Goal: Task Accomplishment & Management: Manage account settings

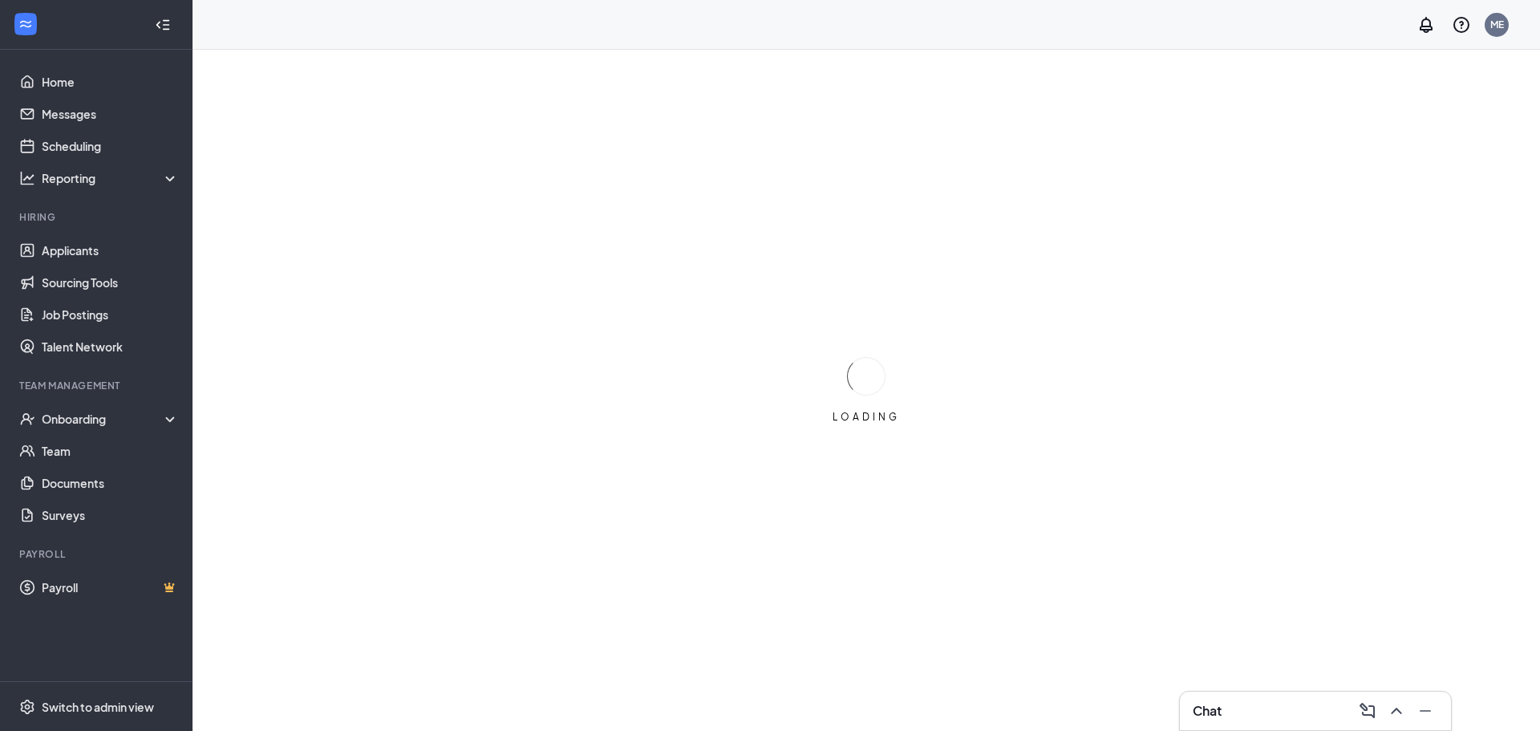
click at [1230, 716] on div "Chat" at bounding box center [1315, 711] width 245 height 26
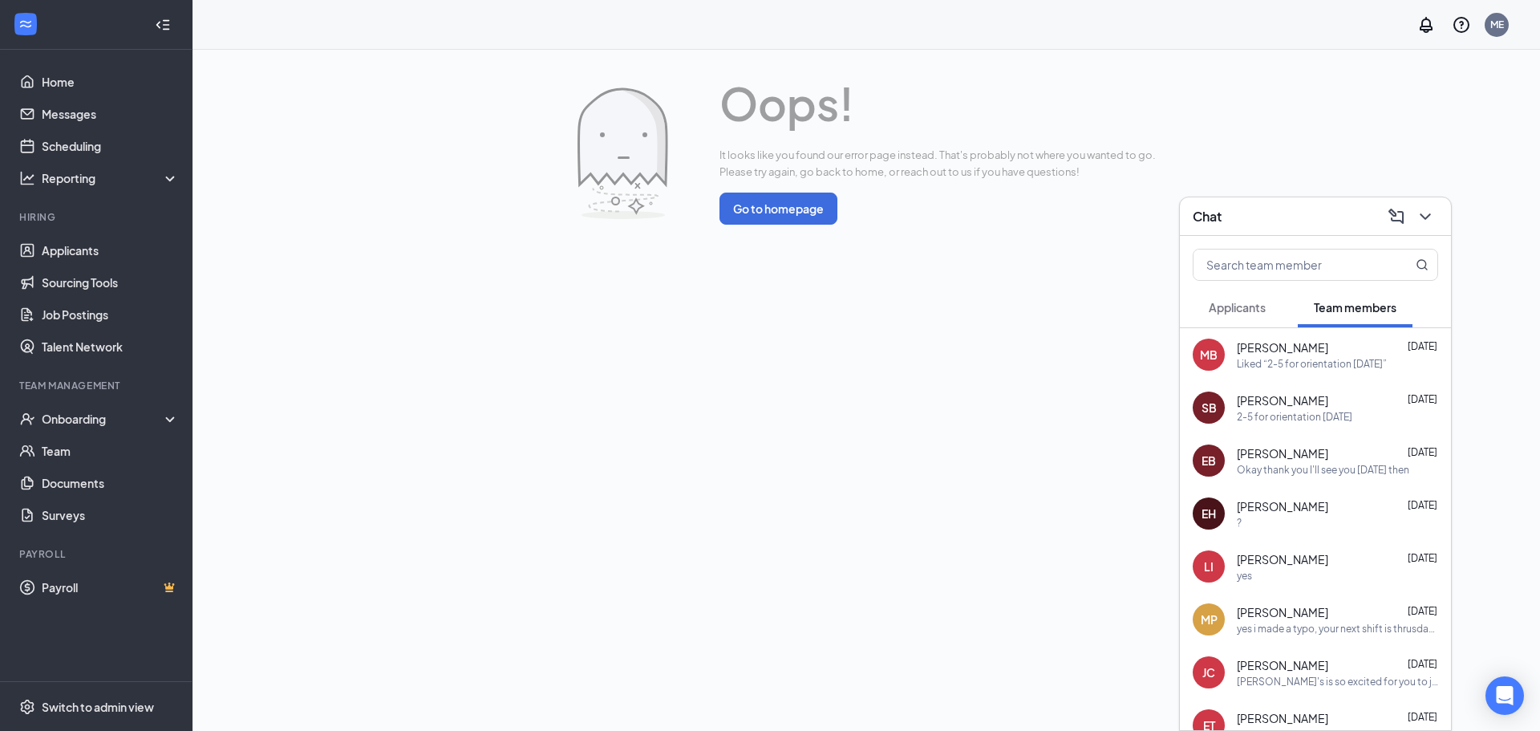
click at [1256, 420] on div "2-5 for orientation [DATE]" at bounding box center [1294, 417] width 115 height 14
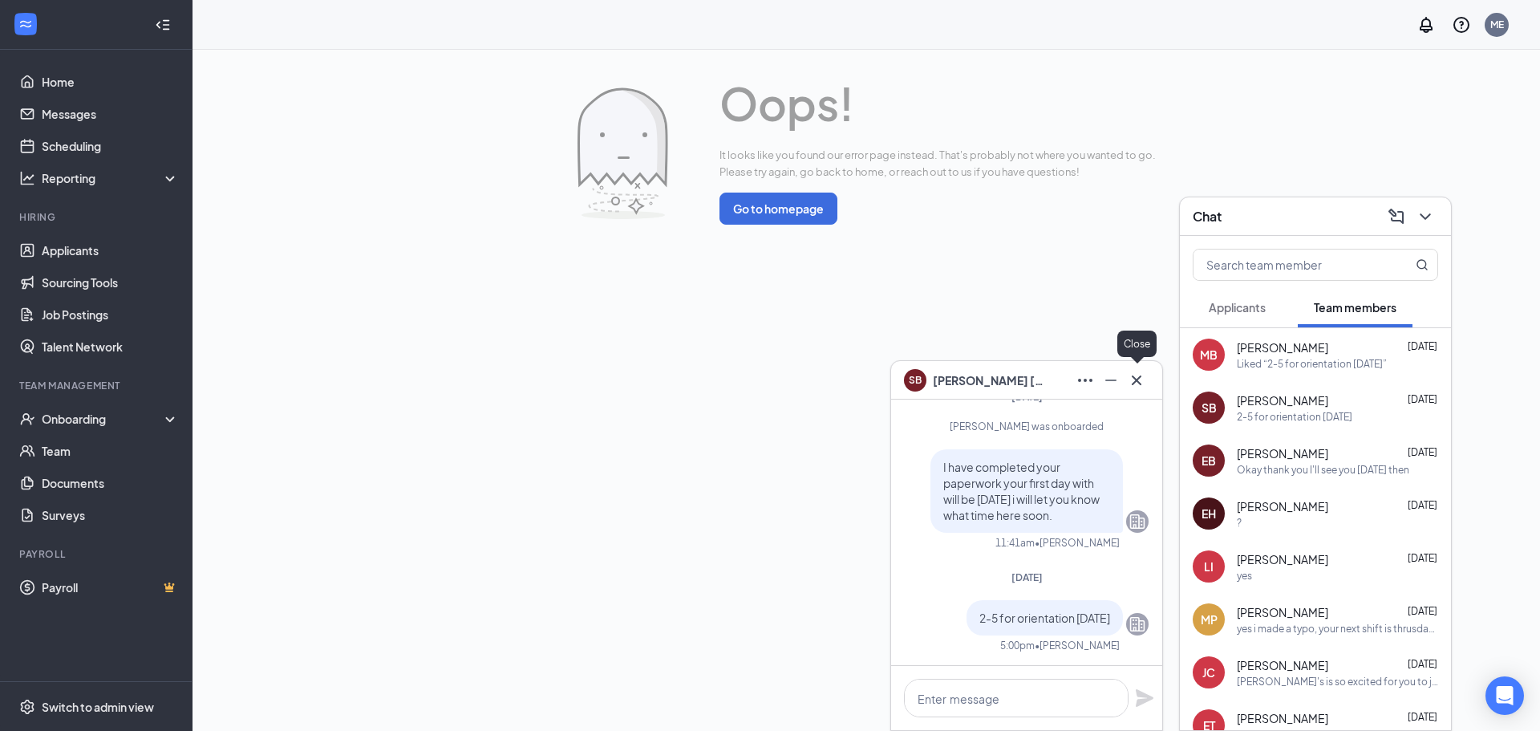
click at [1143, 388] on icon "Cross" at bounding box center [1136, 380] width 19 height 19
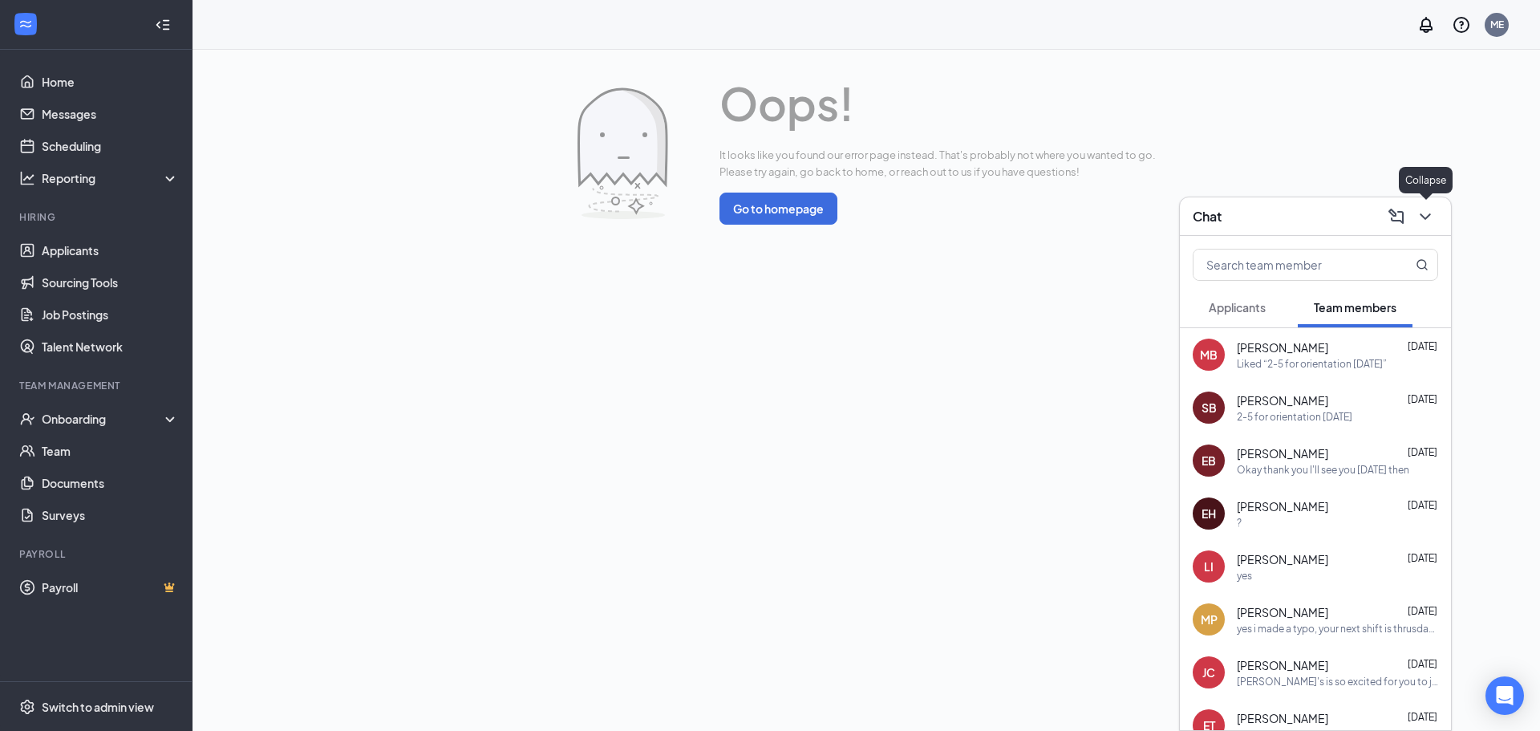
click at [1428, 224] on icon "ChevronDown" at bounding box center [1425, 216] width 19 height 19
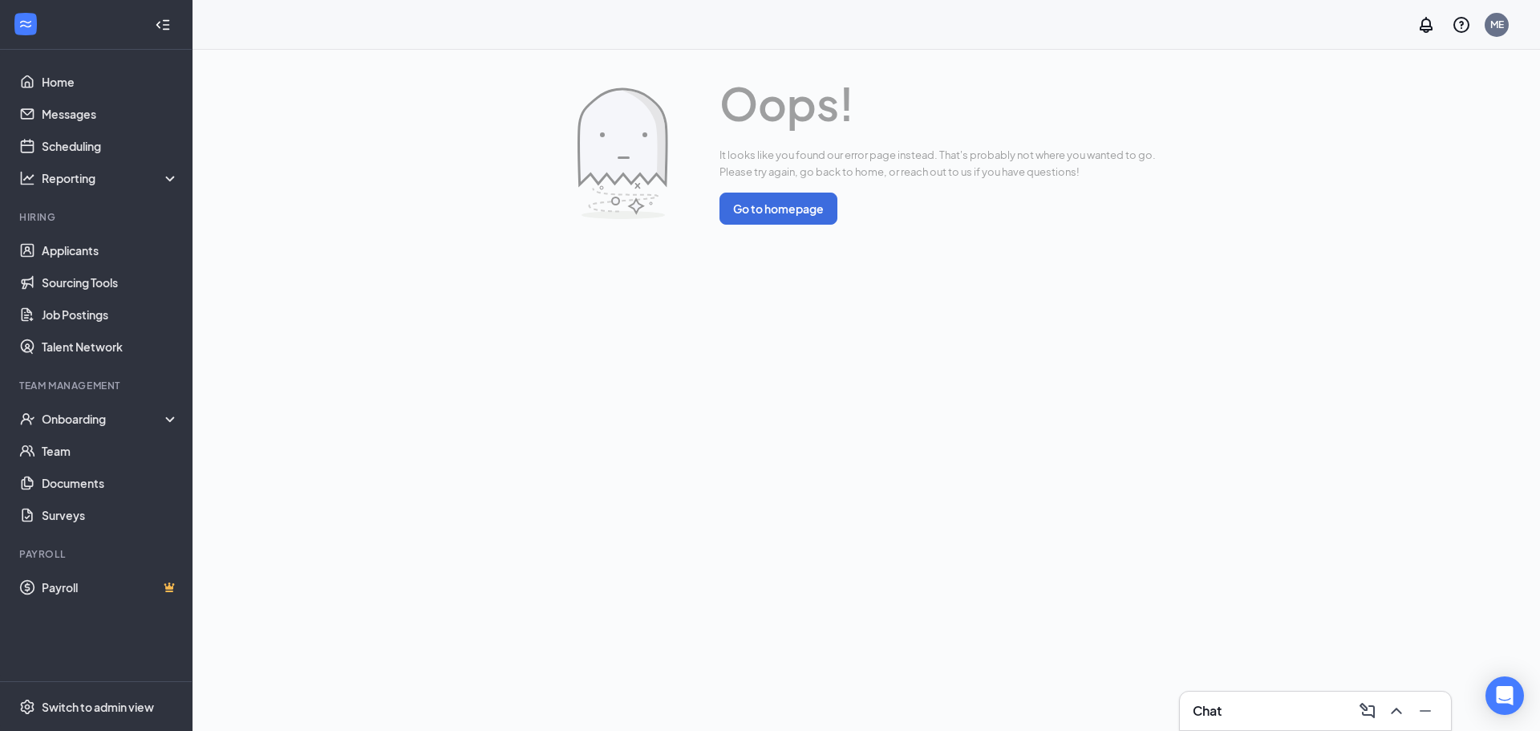
click at [1290, 727] on div "Chat" at bounding box center [1315, 710] width 271 height 38
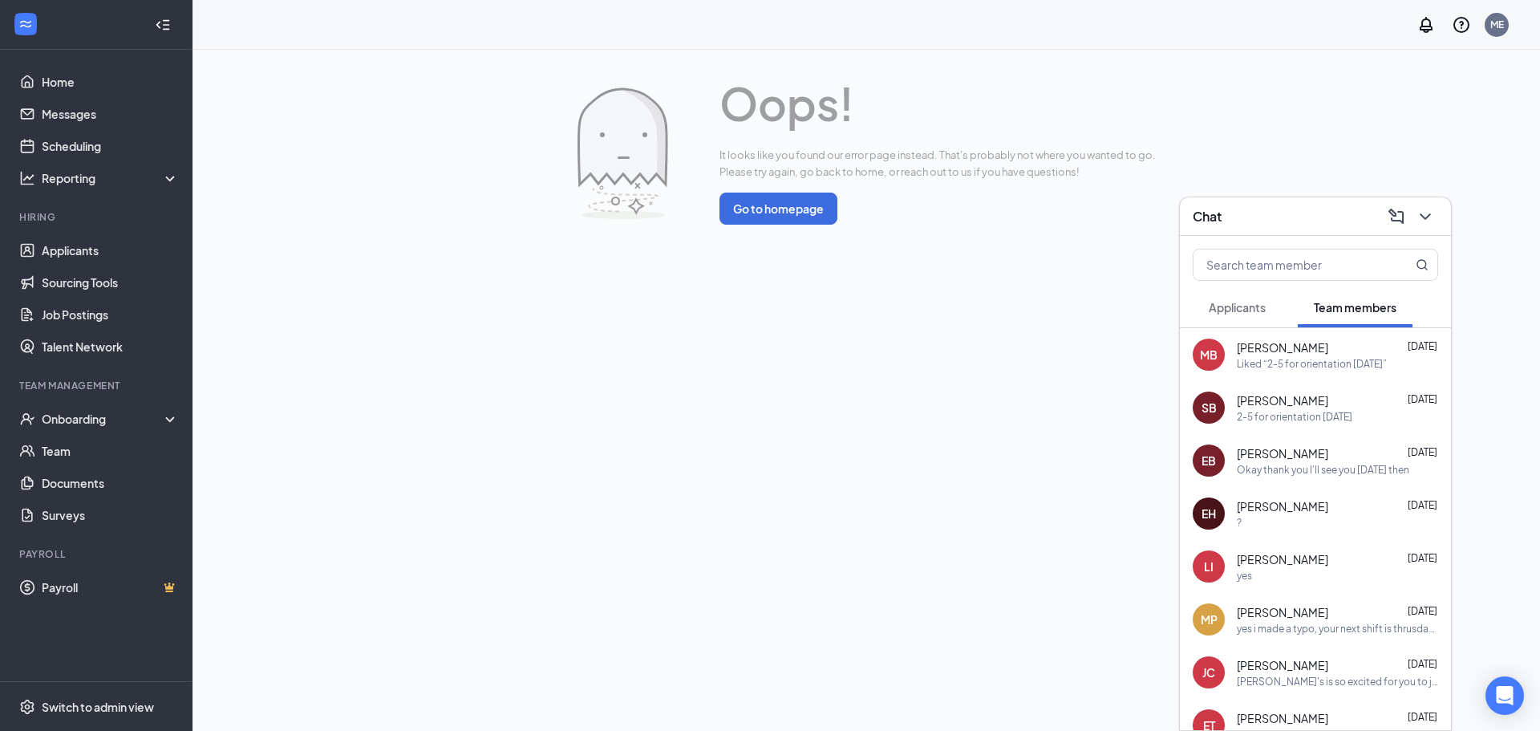
click at [1273, 377] on div "MB Michala Barrett Sep 10 Liked “2-5 for orientation on monday”" at bounding box center [1315, 354] width 271 height 53
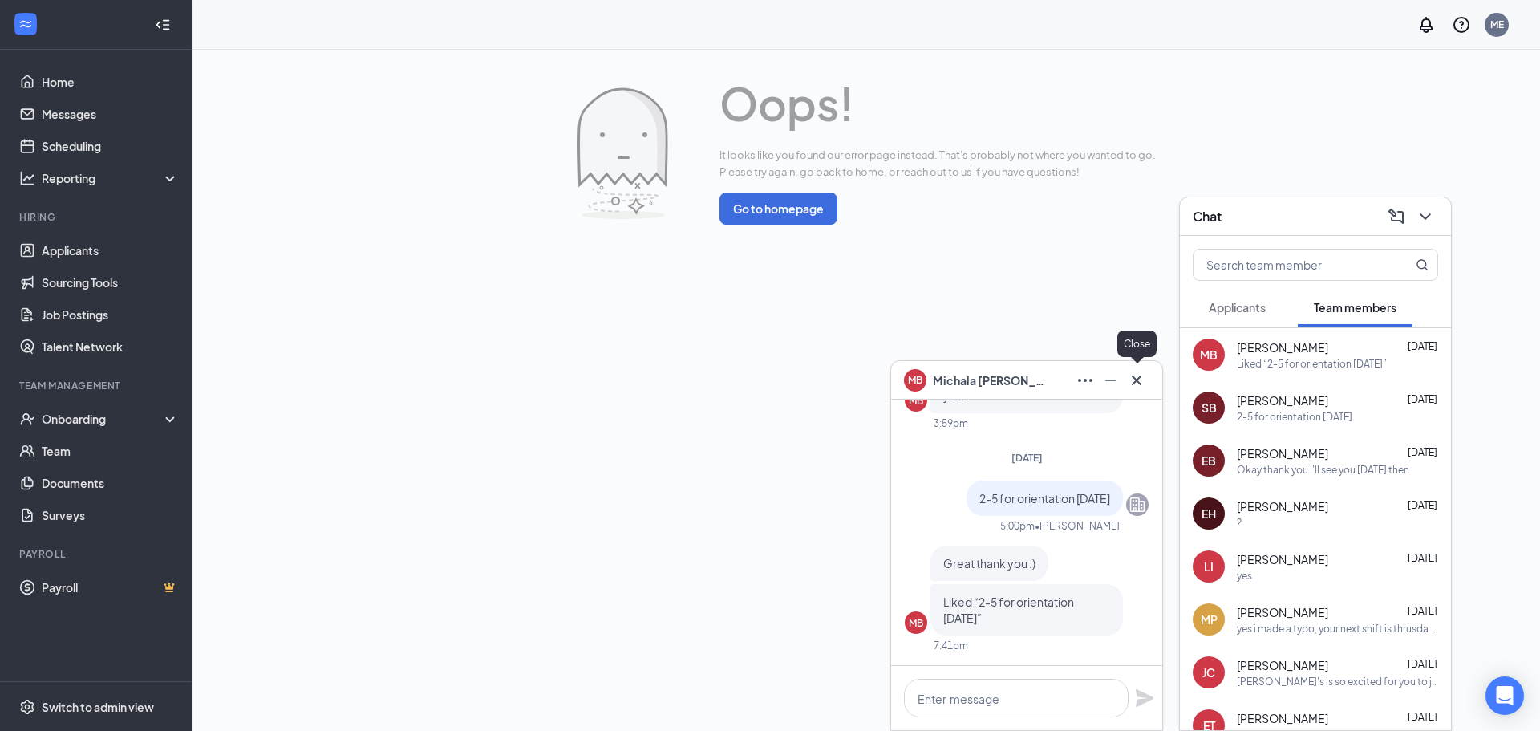
click at [1144, 375] on icon "Cross" at bounding box center [1136, 380] width 19 height 19
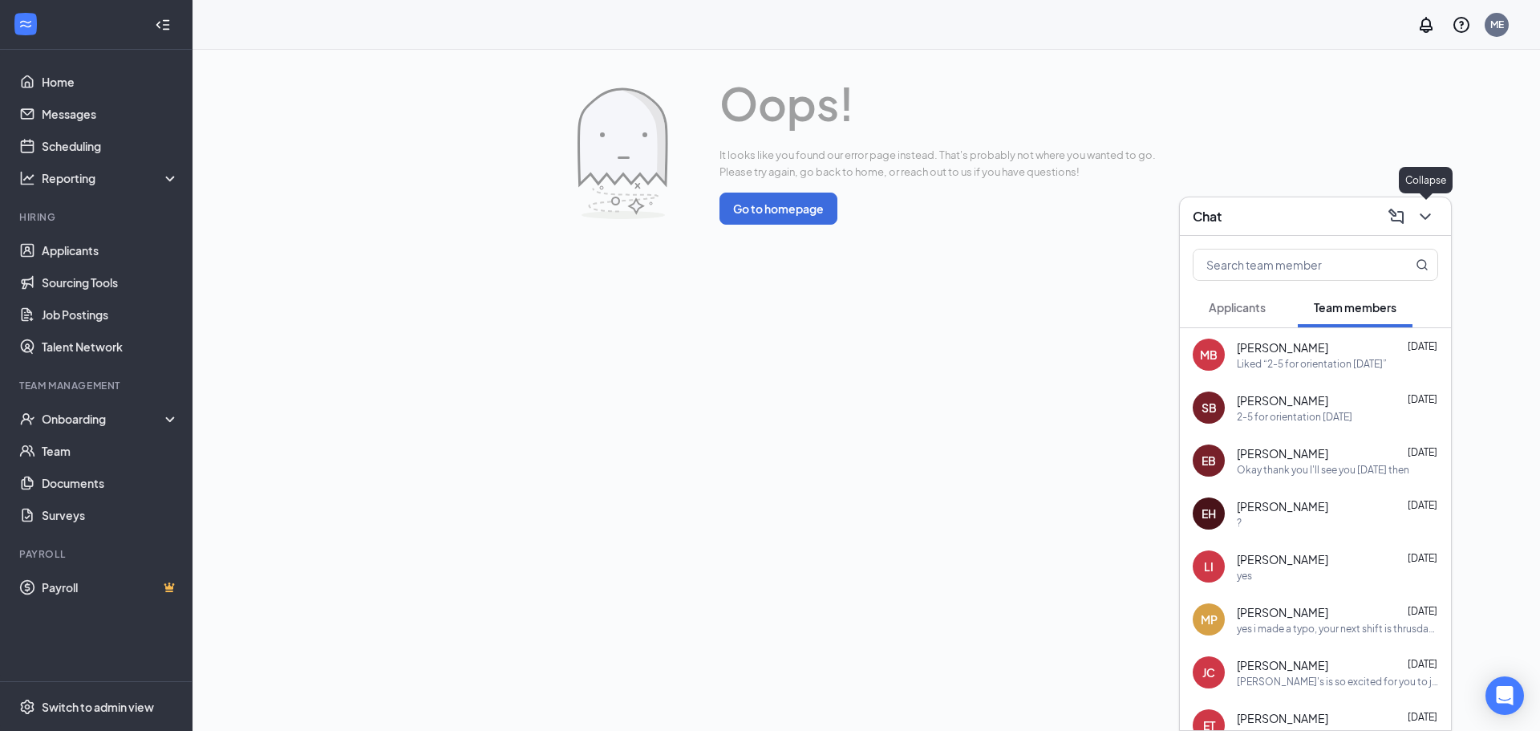
click at [1420, 220] on icon "ChevronDown" at bounding box center [1425, 216] width 19 height 19
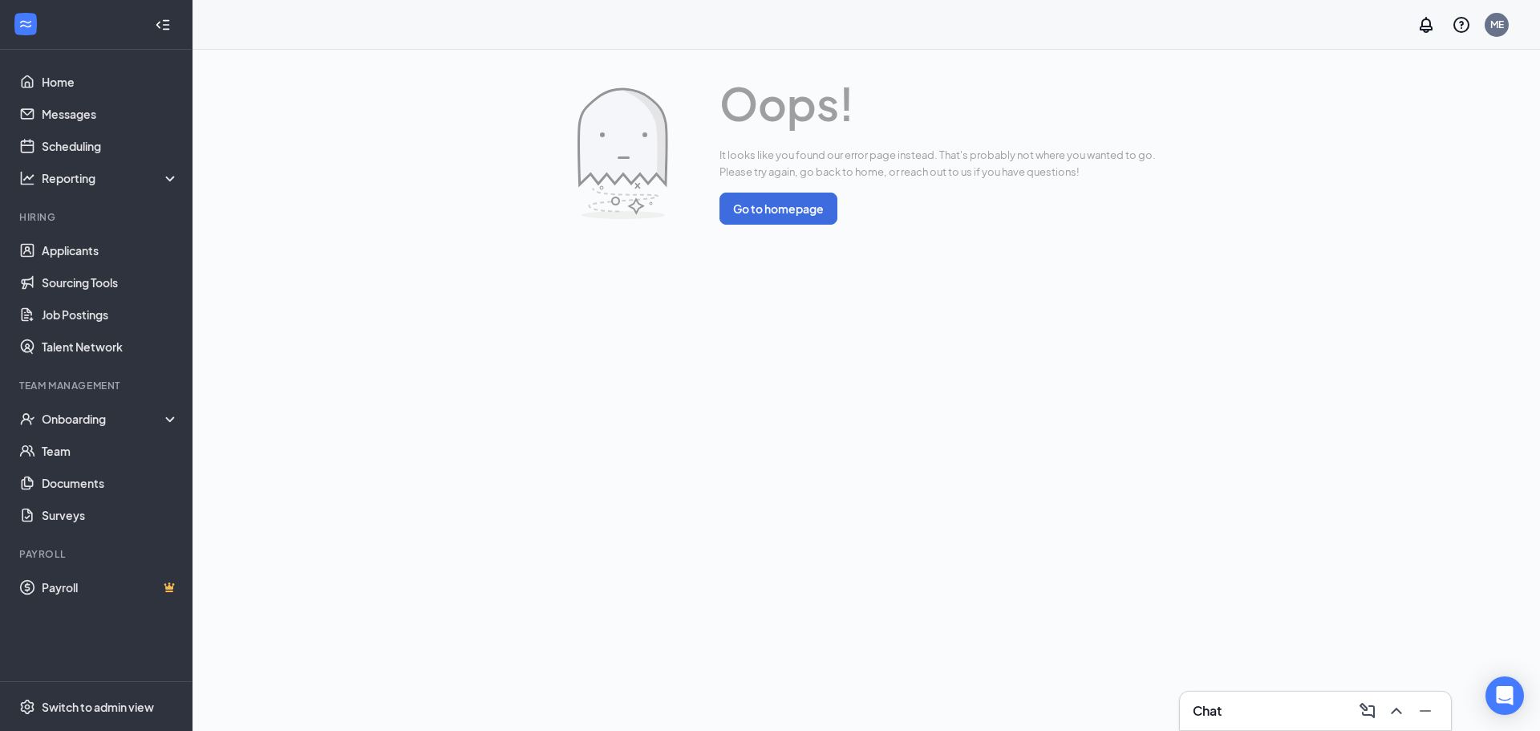
click at [945, 496] on div "Oops! It looks like you found our error page instead. That's probably not where…" at bounding box center [865, 390] width 1347 height 681
click at [57, 253] on link "Applicants" at bounding box center [110, 250] width 137 height 32
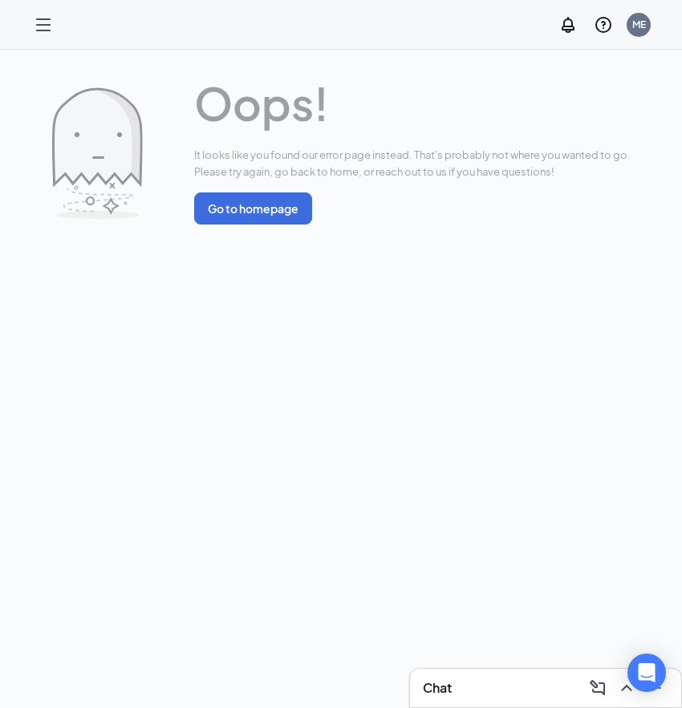
click at [582, 688] on div "Chat" at bounding box center [545, 688] width 245 height 26
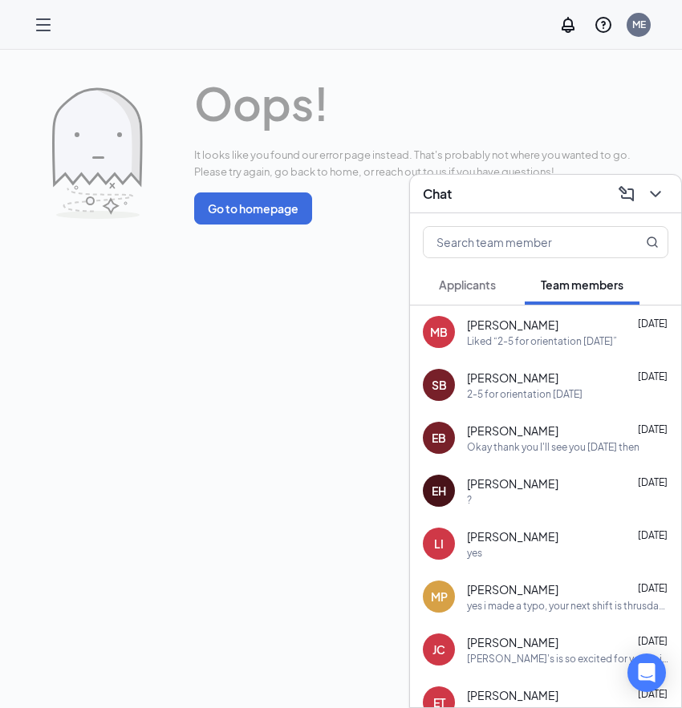
click at [577, 387] on div "2-5 for orientation [DATE]" at bounding box center [524, 394] width 115 height 14
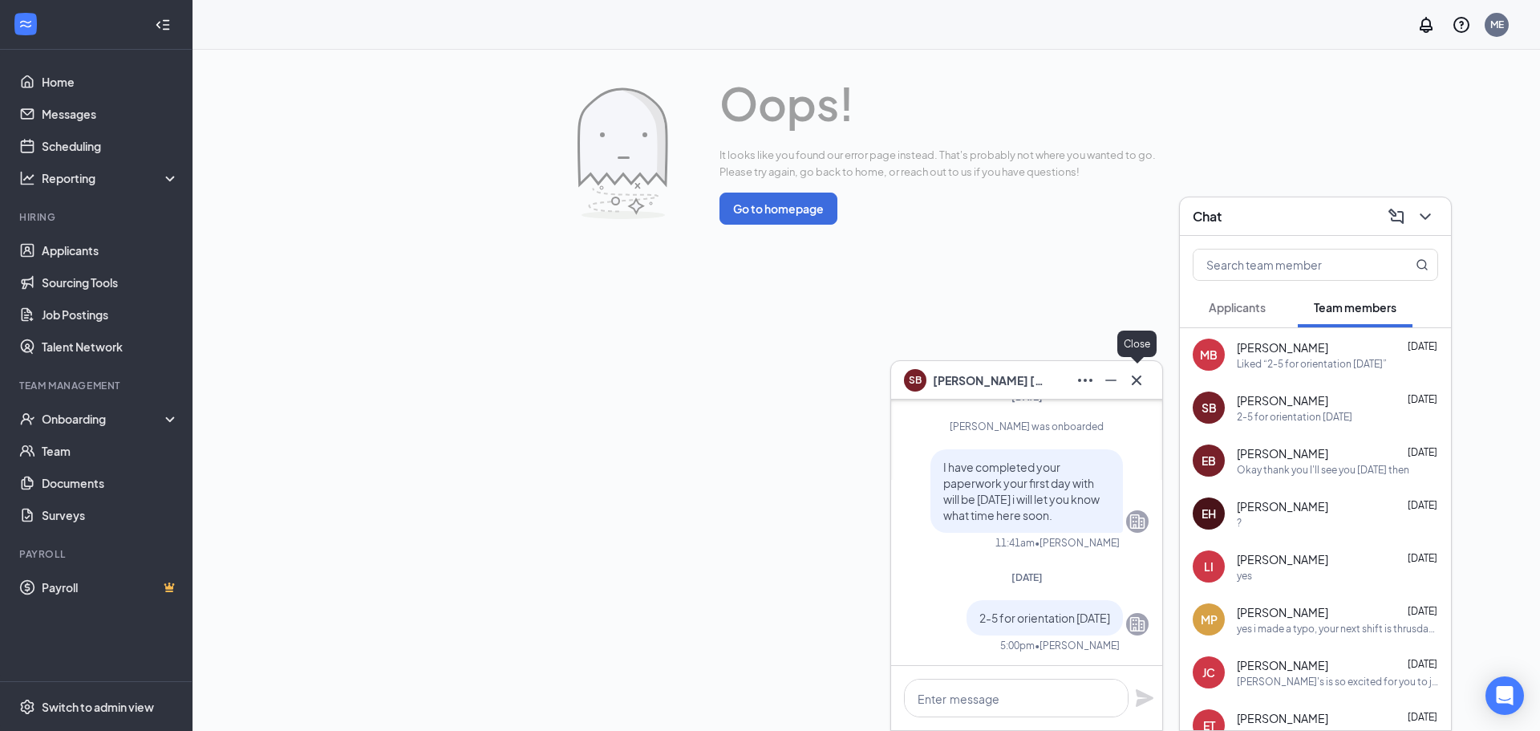
click at [681, 379] on icon "Cross" at bounding box center [1137, 380] width 10 height 10
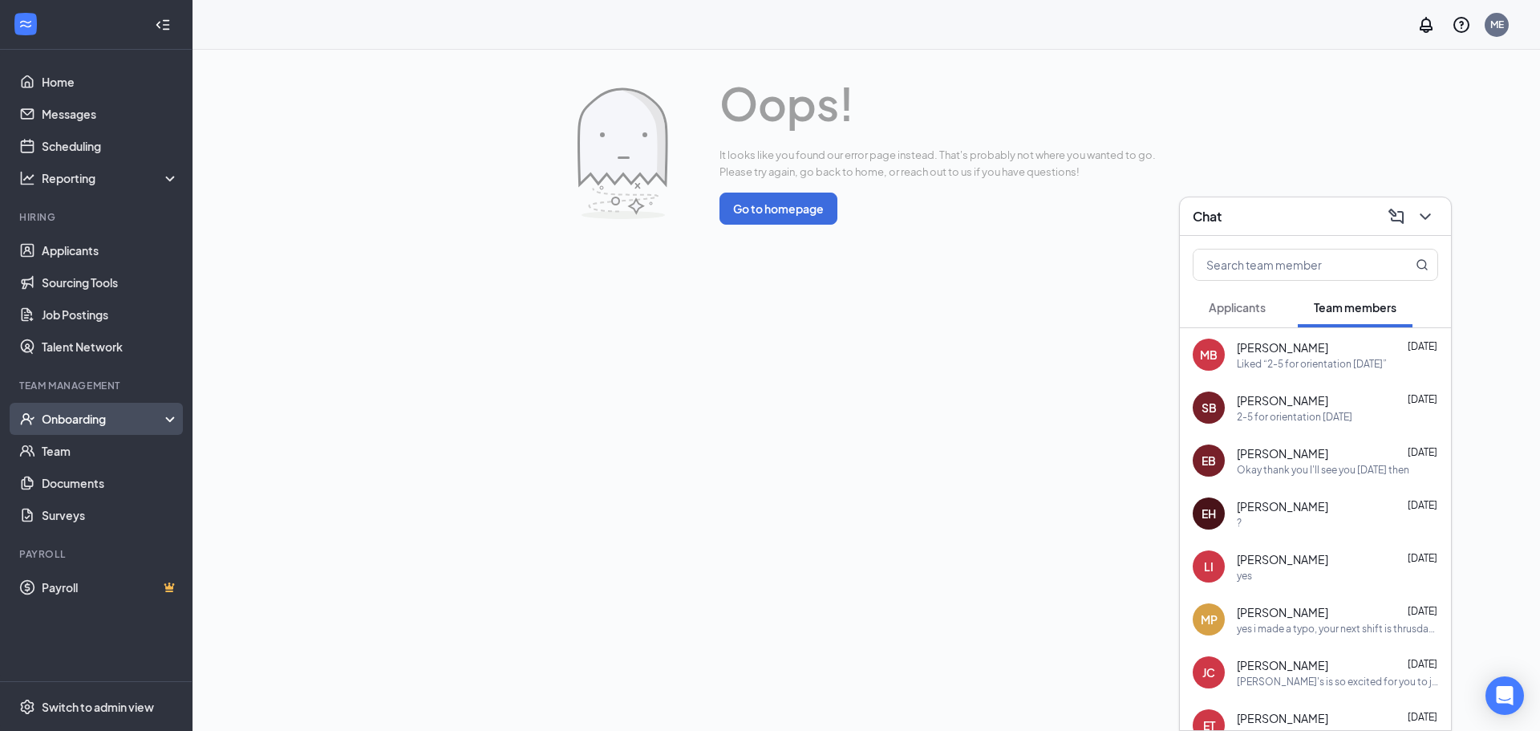
click at [104, 432] on div "Onboarding" at bounding box center [96, 419] width 192 height 32
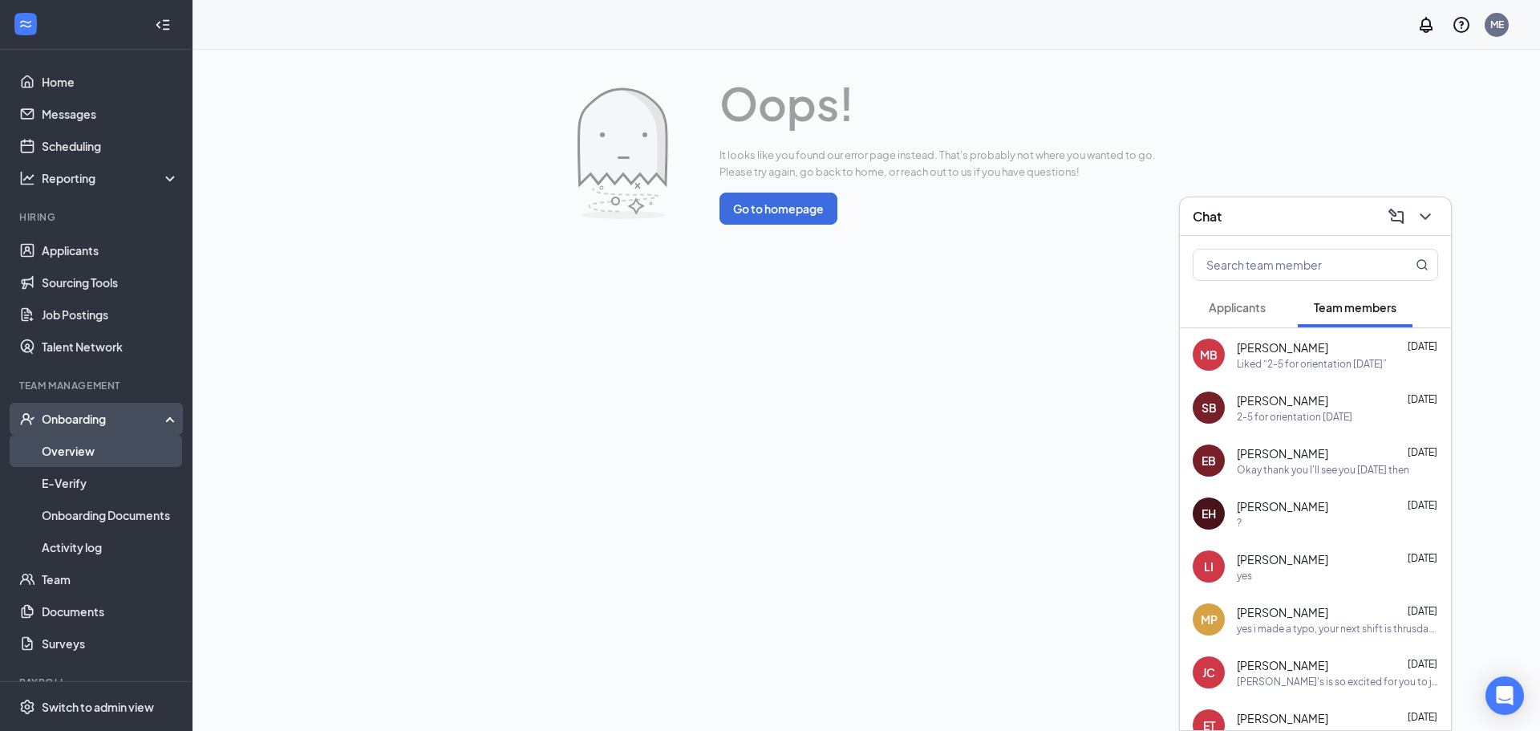
click at [107, 456] on link "Overview" at bounding box center [110, 451] width 137 height 32
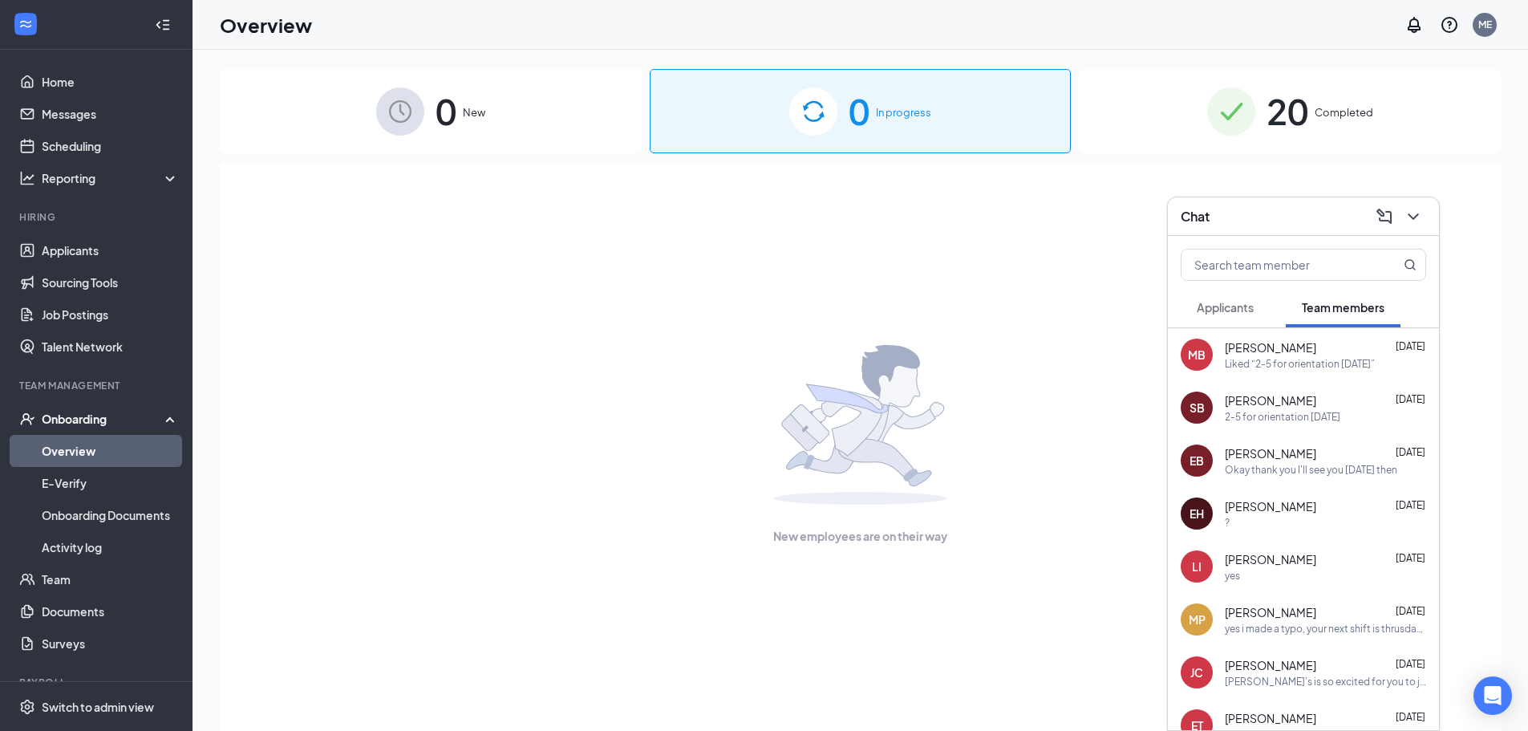
click at [681, 388] on div "SB [PERSON_NAME] [DATE] 2-5 for orientation [DATE]" at bounding box center [1303, 407] width 271 height 53
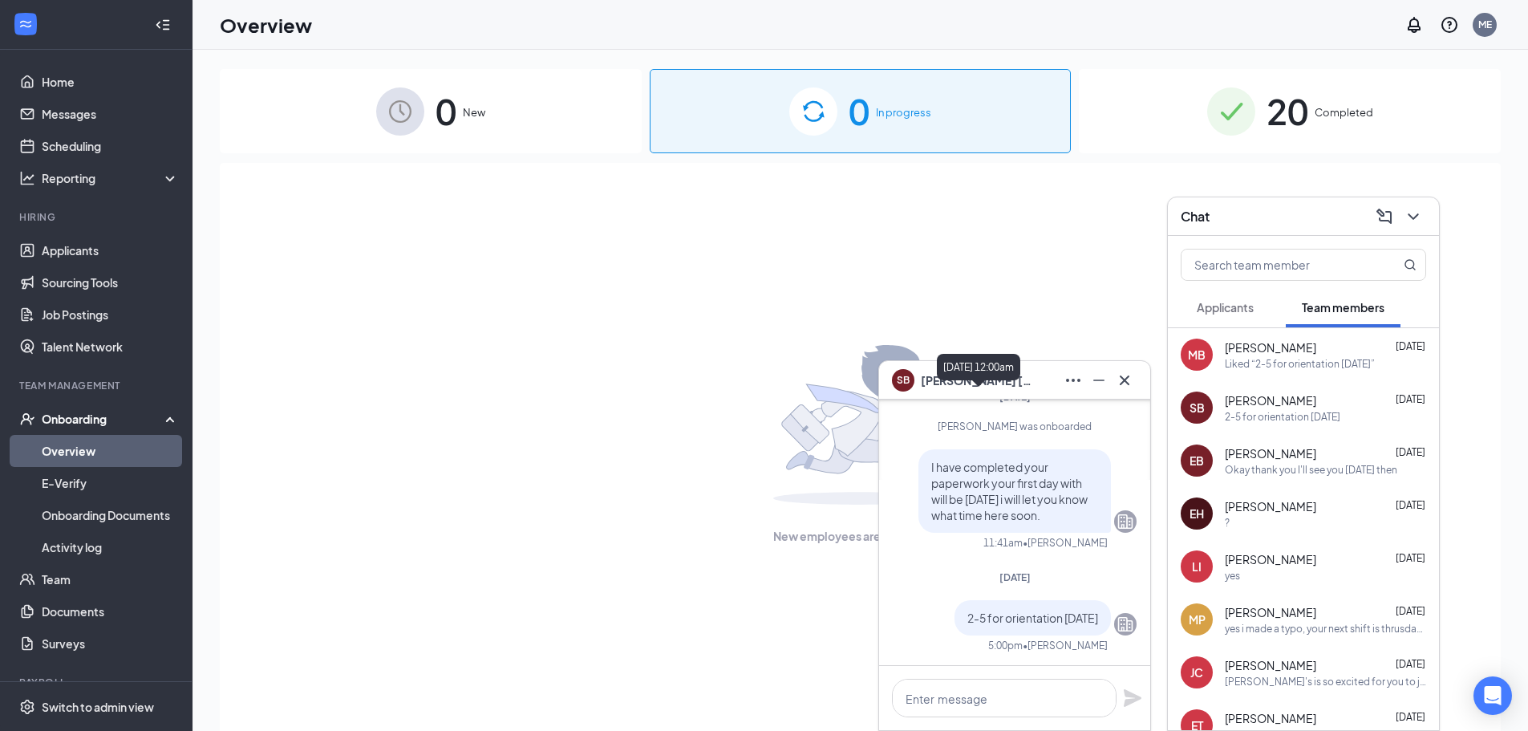
click at [681, 381] on span "[PERSON_NAME]" at bounding box center [977, 380] width 112 height 18
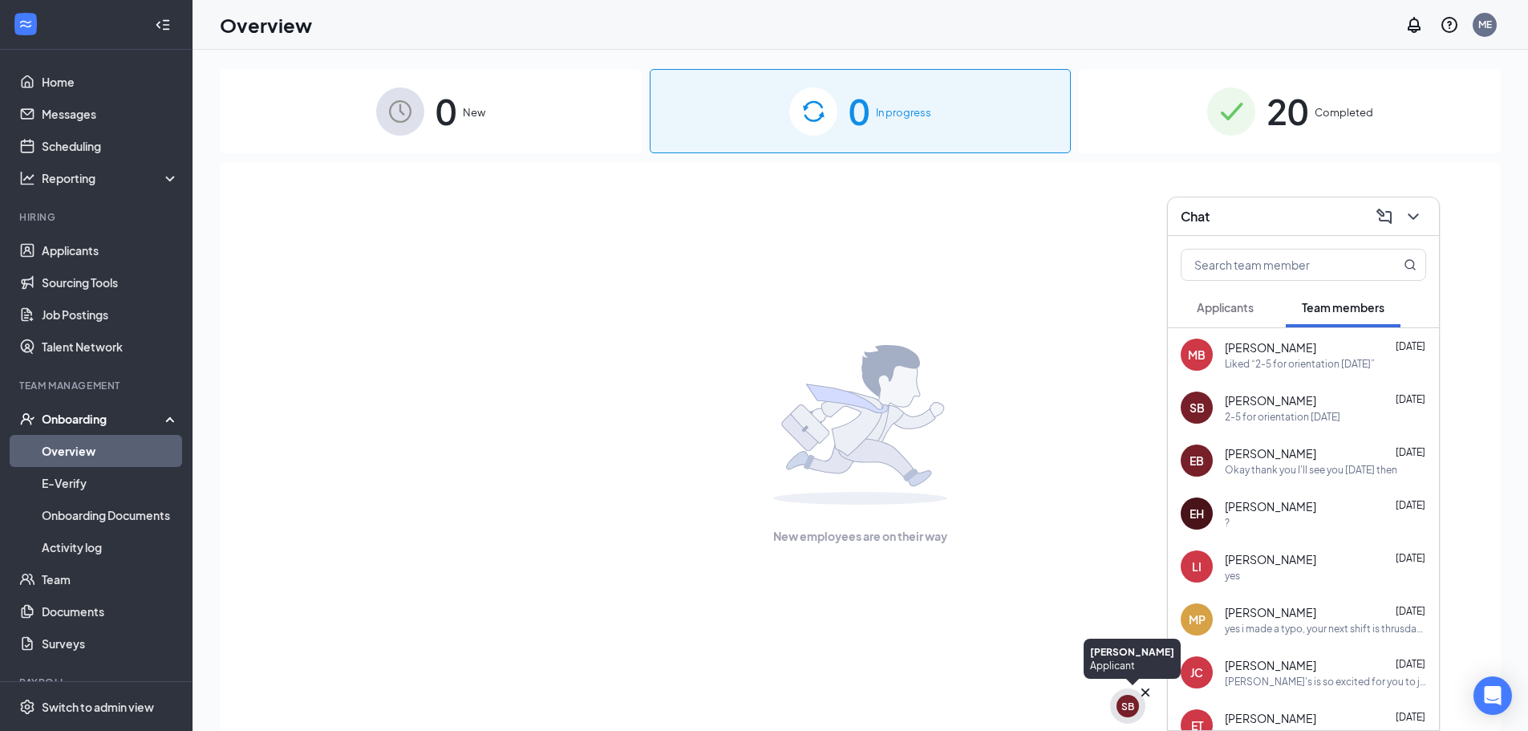
click at [681, 699] on div "SB" at bounding box center [1127, 705] width 35 height 35
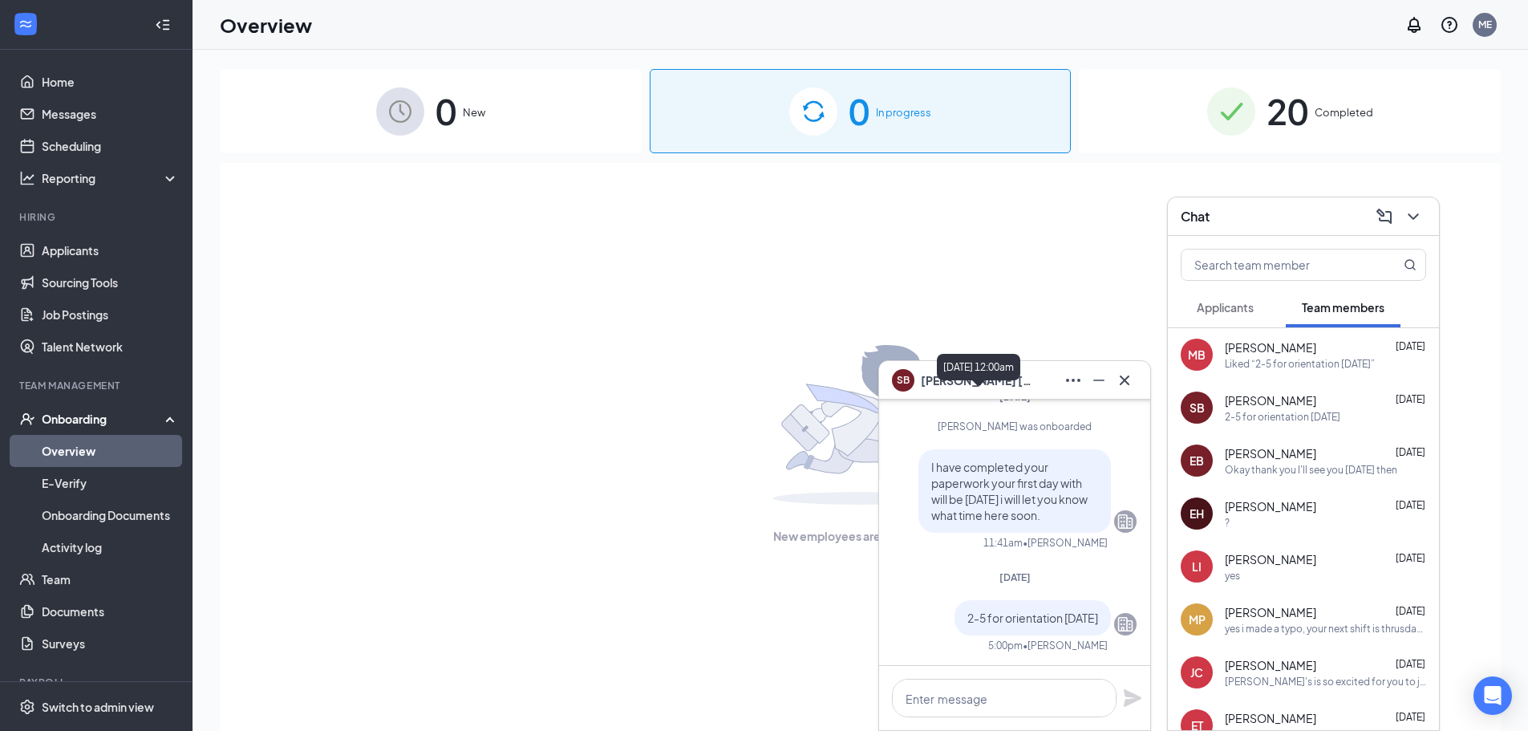
click at [681, 382] on div "[DATE] 12:00am" at bounding box center [978, 370] width 83 height 33
click at [681, 427] on div "New employees are on their way" at bounding box center [860, 445] width 1246 height 564
click at [681, 220] on icon "ChevronDown" at bounding box center [1413, 216] width 19 height 19
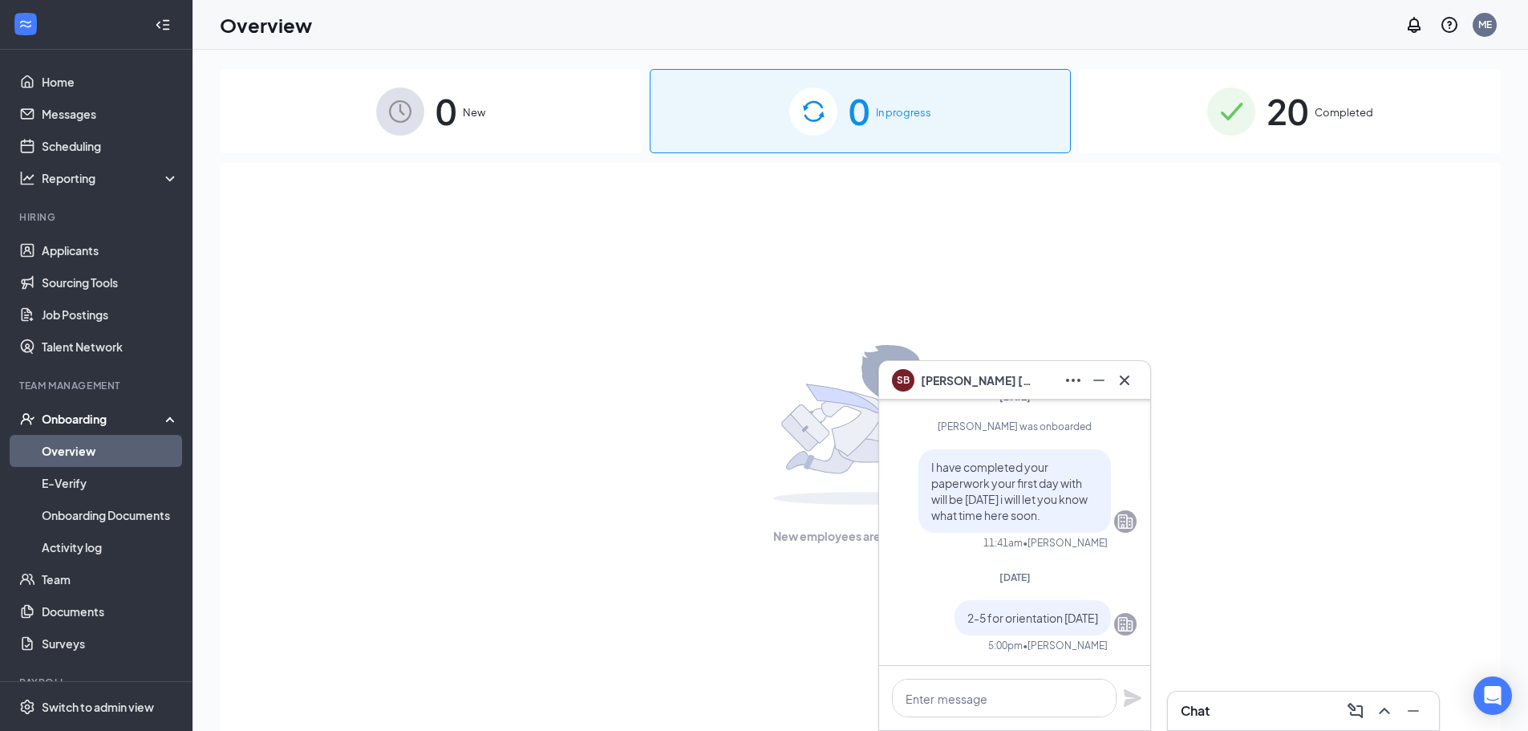
click at [681, 141] on div "20 Completed" at bounding box center [1290, 111] width 422 height 84
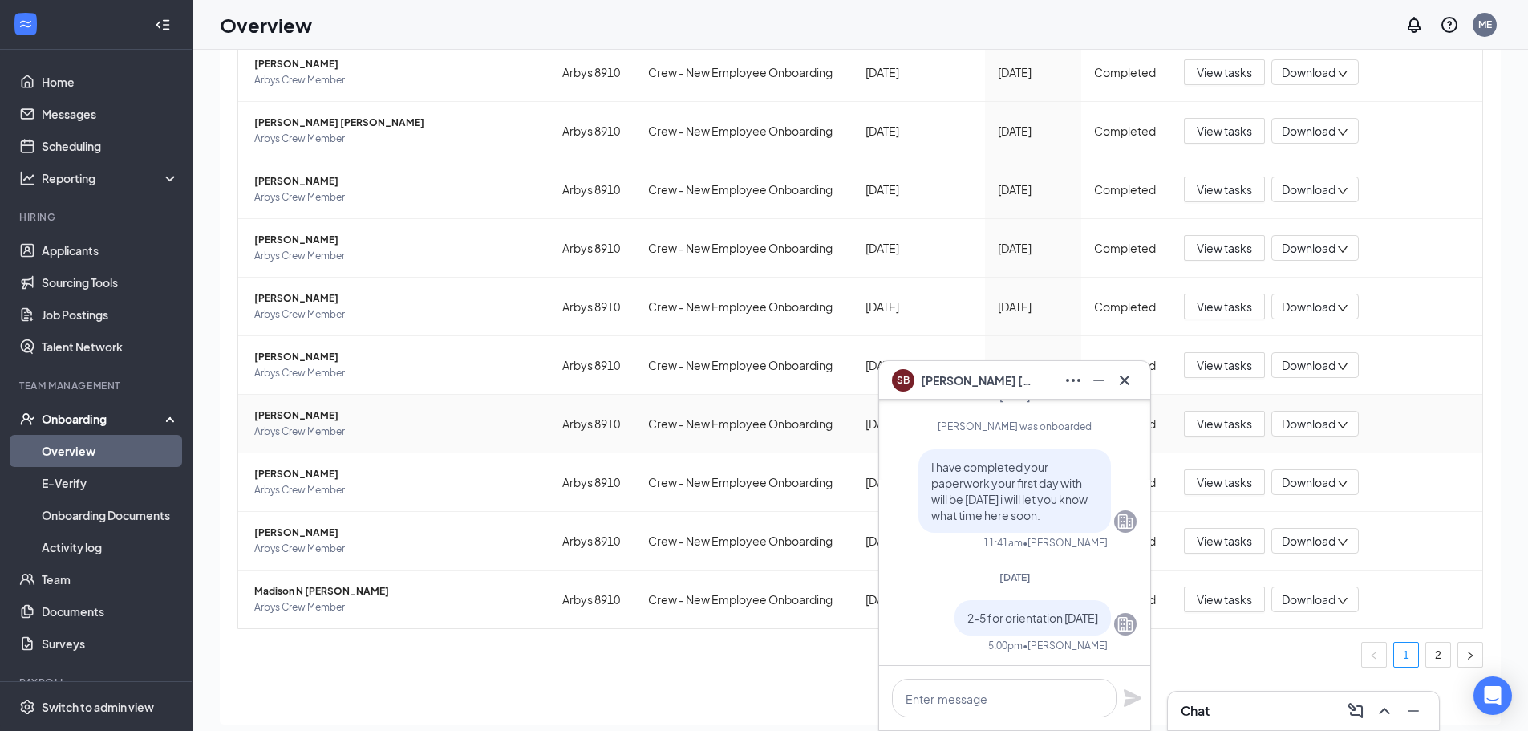
scroll to position [72, 0]
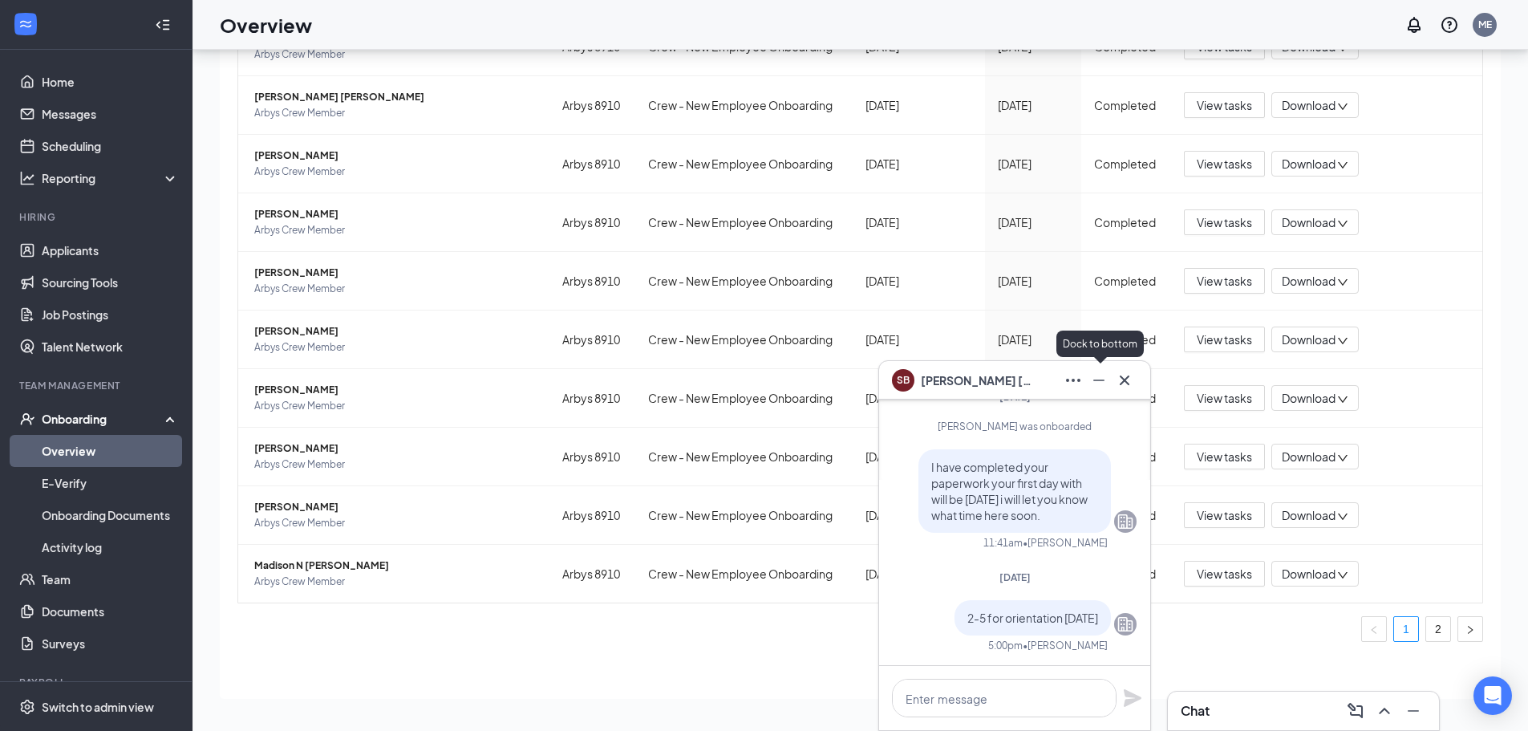
click at [681, 374] on icon "Minimize" at bounding box center [1098, 380] width 19 height 19
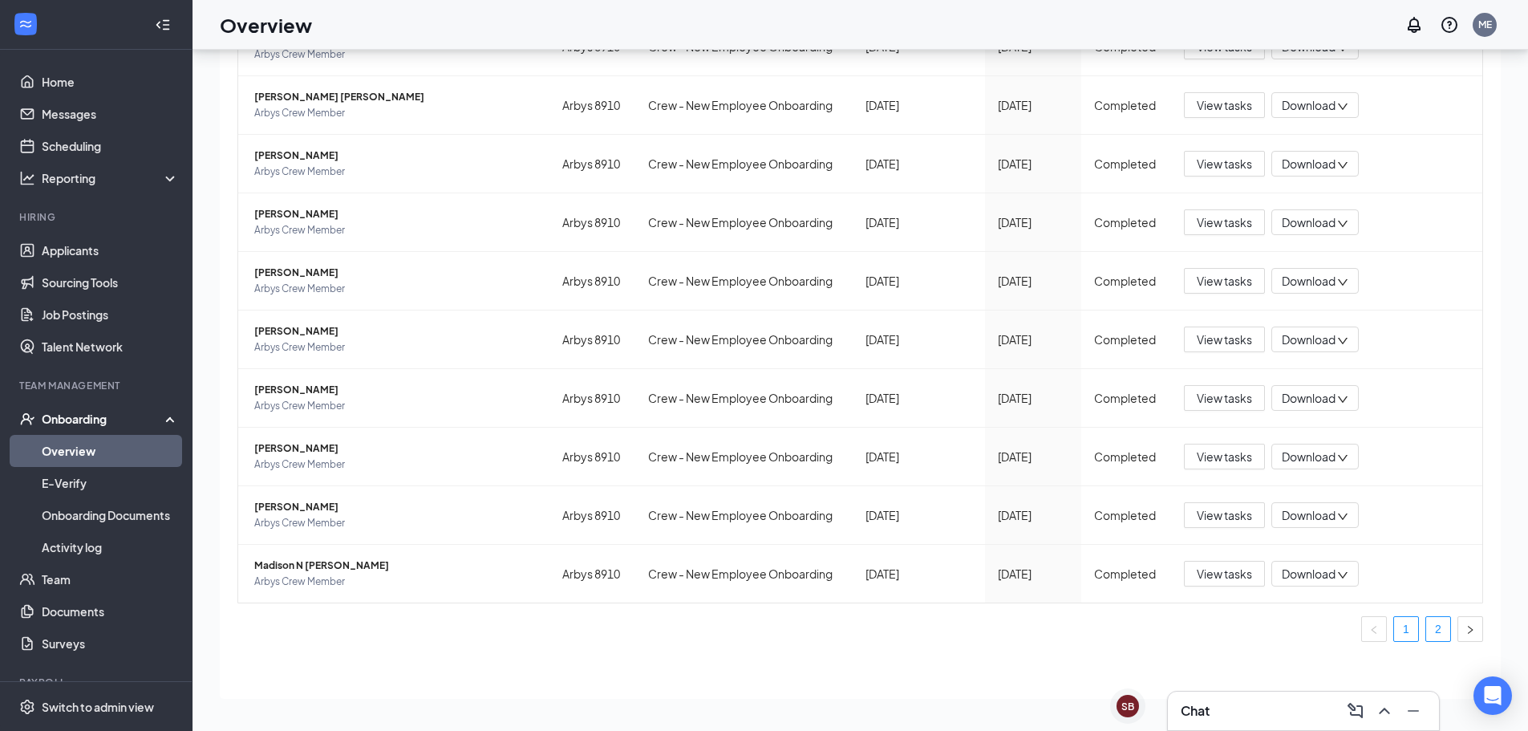
click at [681, 633] on link "2" at bounding box center [1438, 629] width 24 height 24
click at [318, 501] on span "[PERSON_NAME]" at bounding box center [395, 507] width 282 height 16
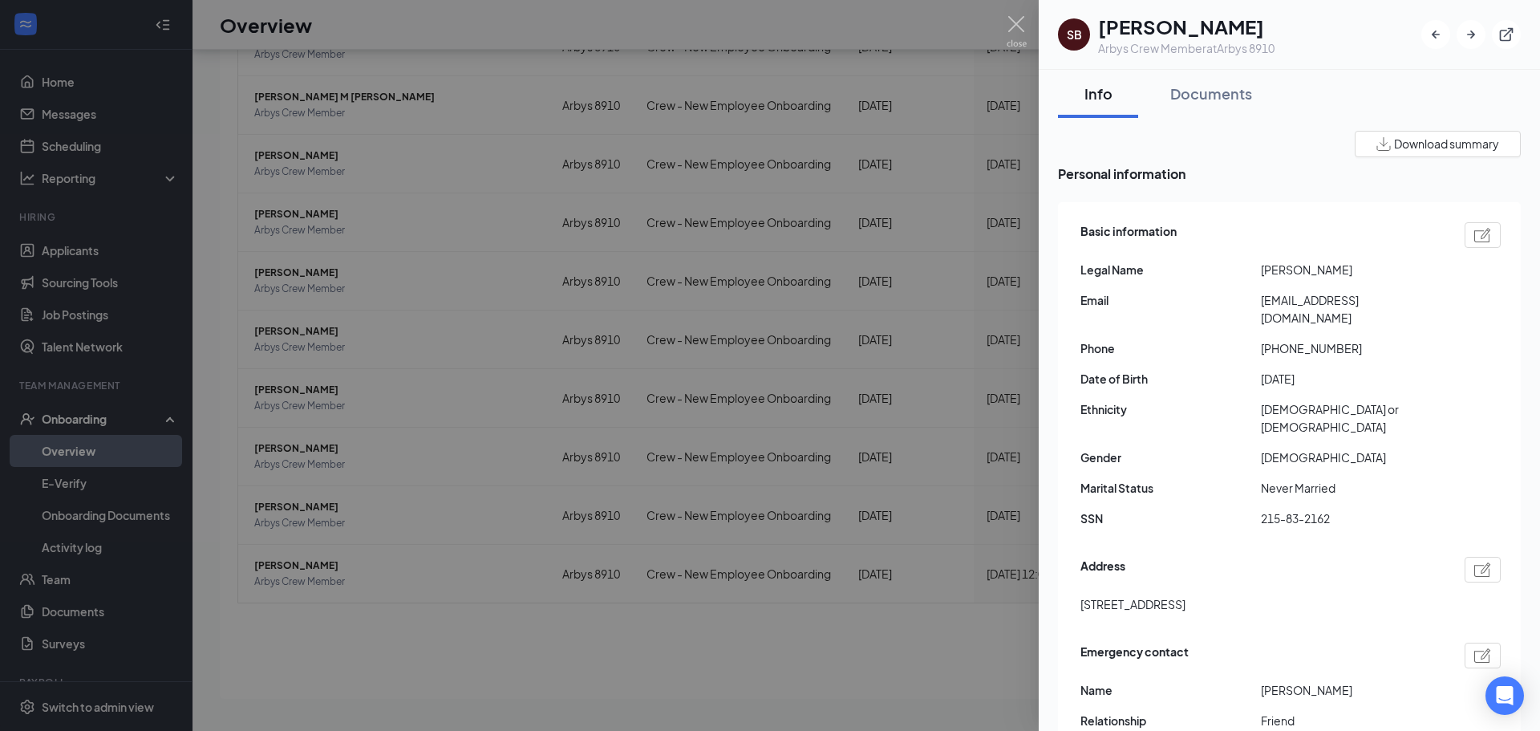
click at [681, 38] on img at bounding box center [1017, 31] width 20 height 31
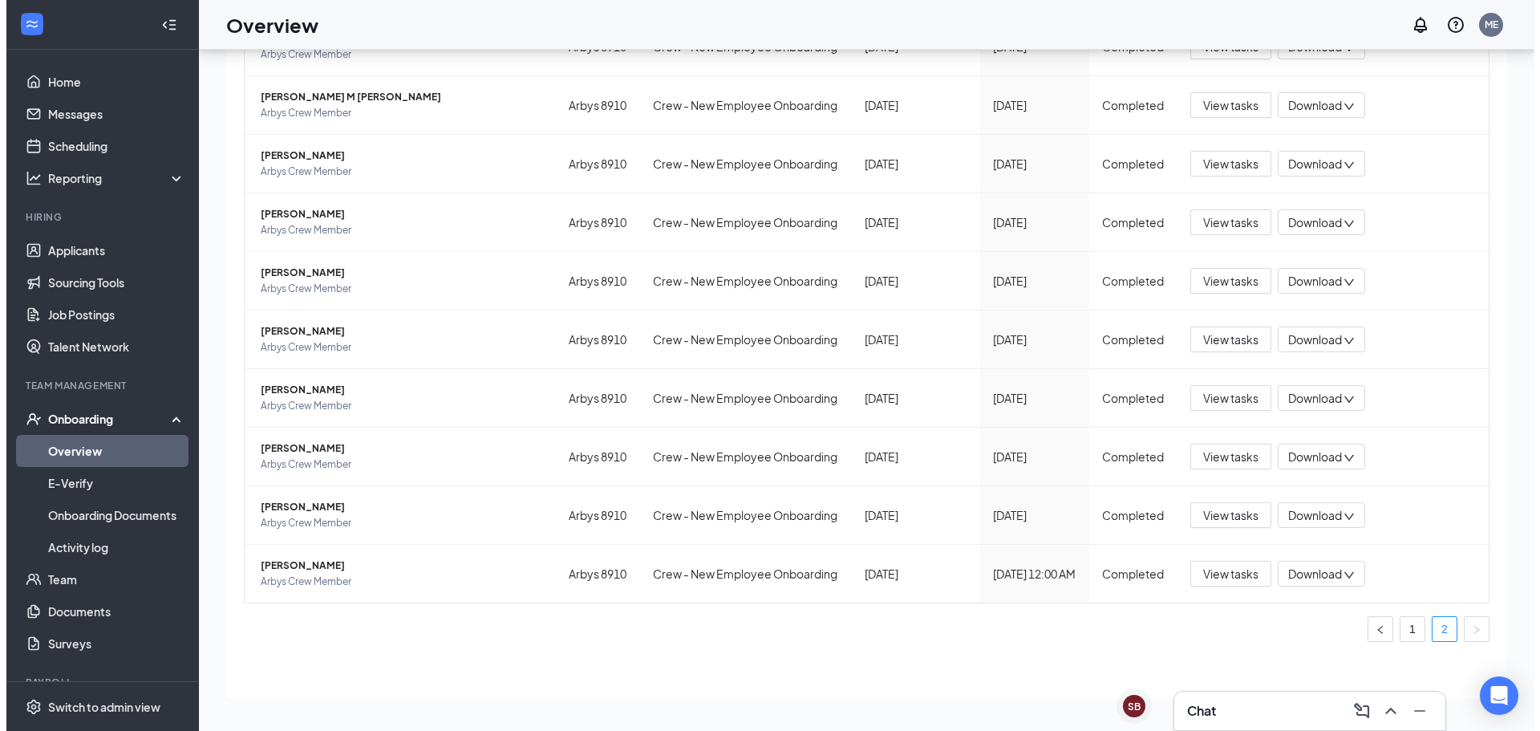
scroll to position [230, 0]
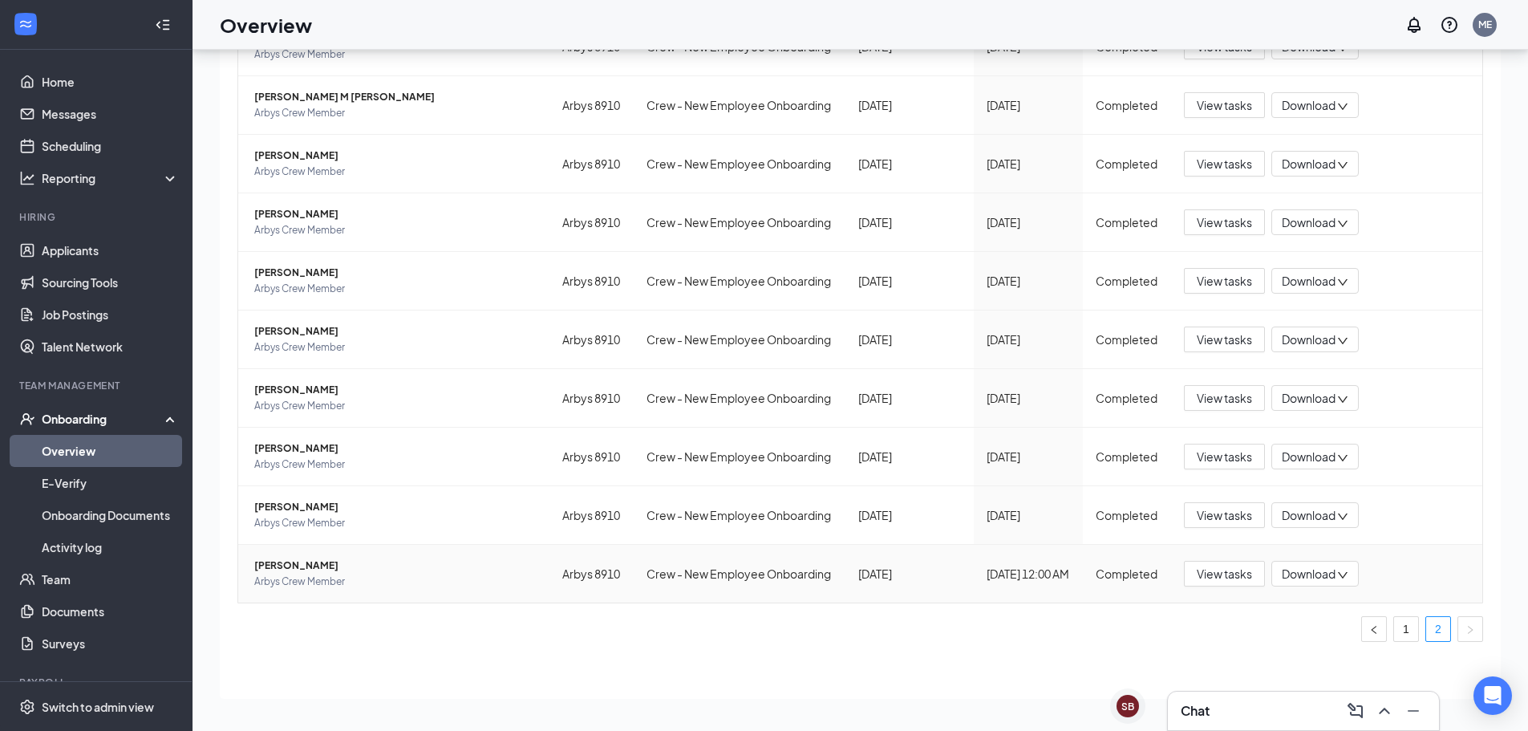
click at [298, 545] on td "[PERSON_NAME] Crew Member" at bounding box center [393, 574] width 311 height 58
click at [298, 558] on span "[PERSON_NAME]" at bounding box center [395, 565] width 282 height 16
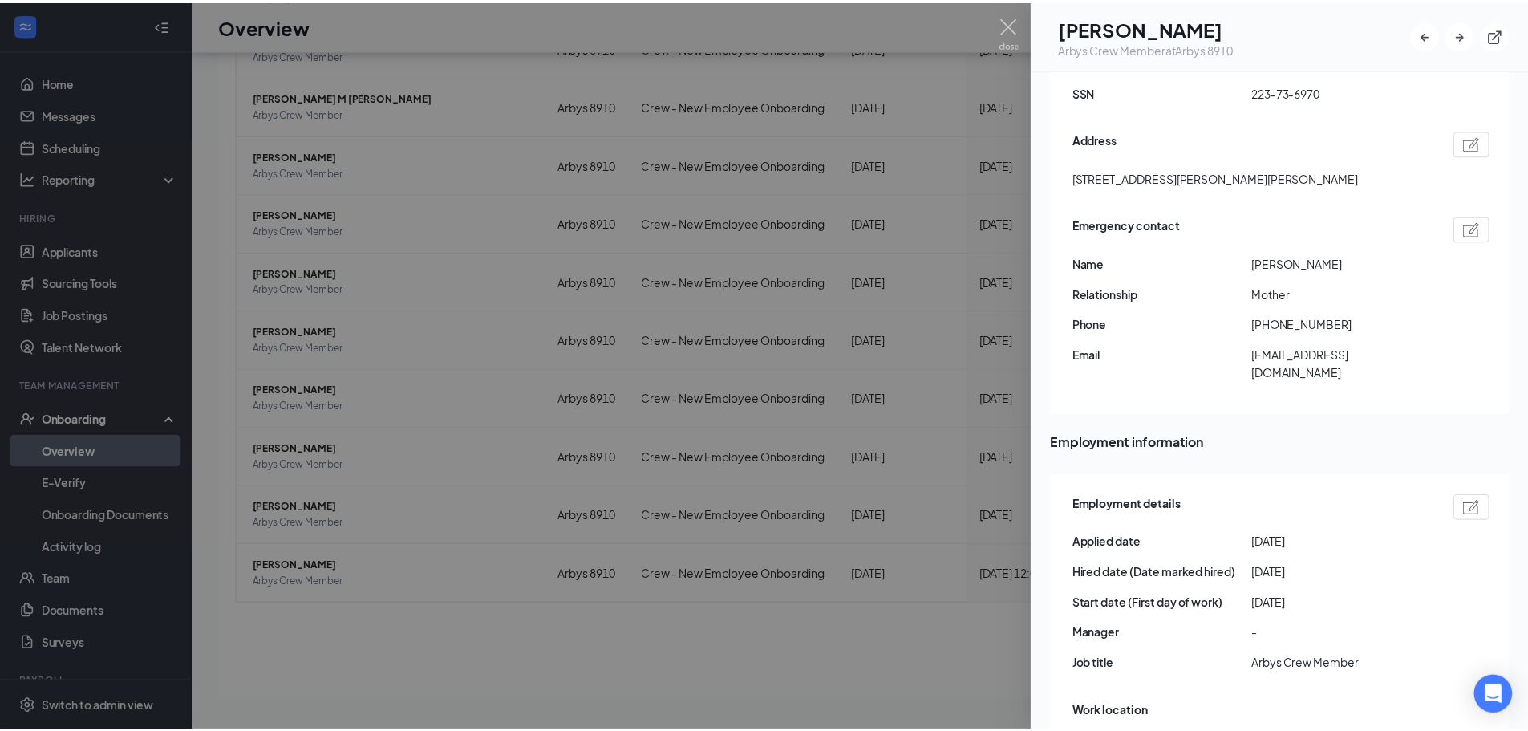
scroll to position [249, 0]
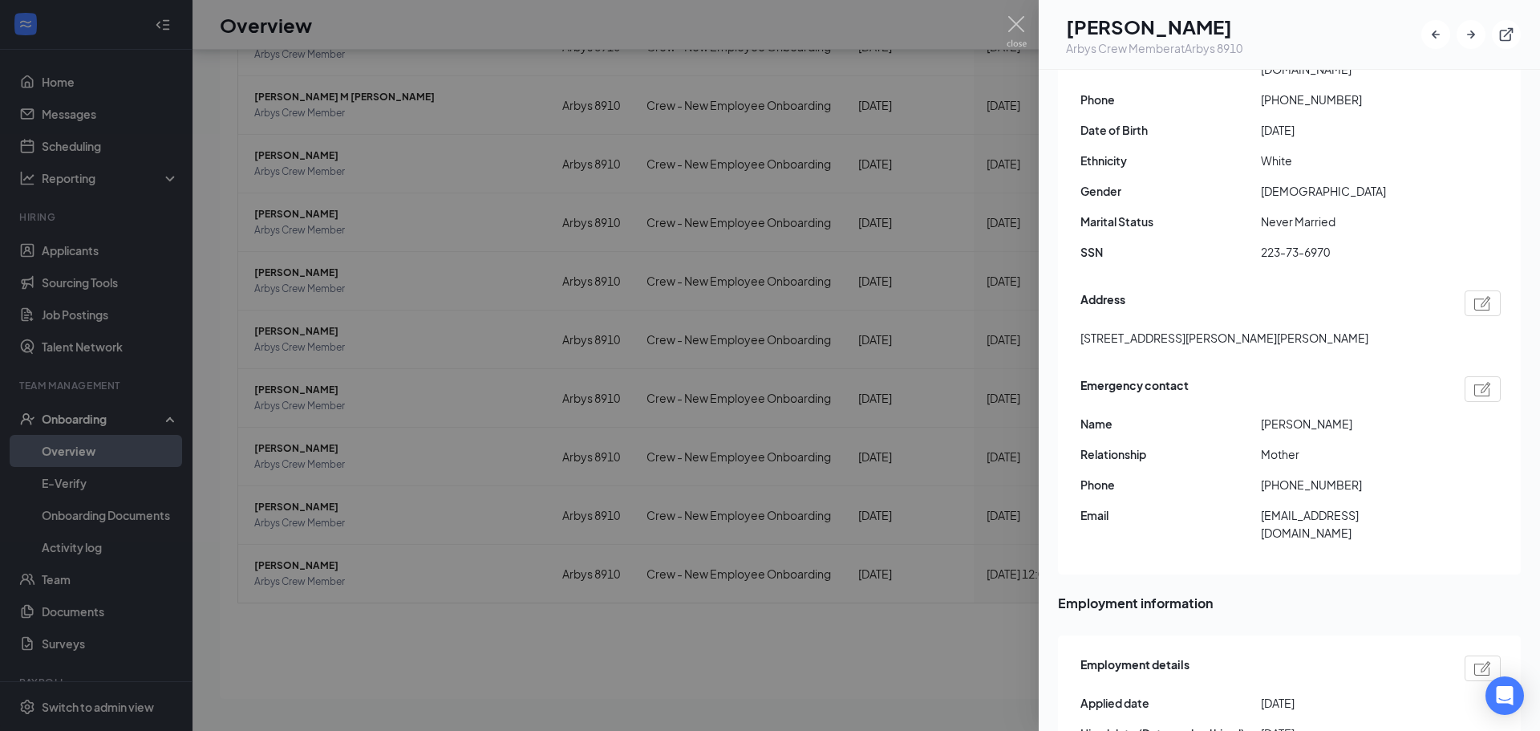
click at [681, 26] on h1 "[PERSON_NAME]" at bounding box center [1154, 26] width 176 height 27
click at [681, 15] on h1 "[PERSON_NAME]" at bounding box center [1154, 26] width 176 height 27
click at [681, 642] on div at bounding box center [770, 365] width 1540 height 731
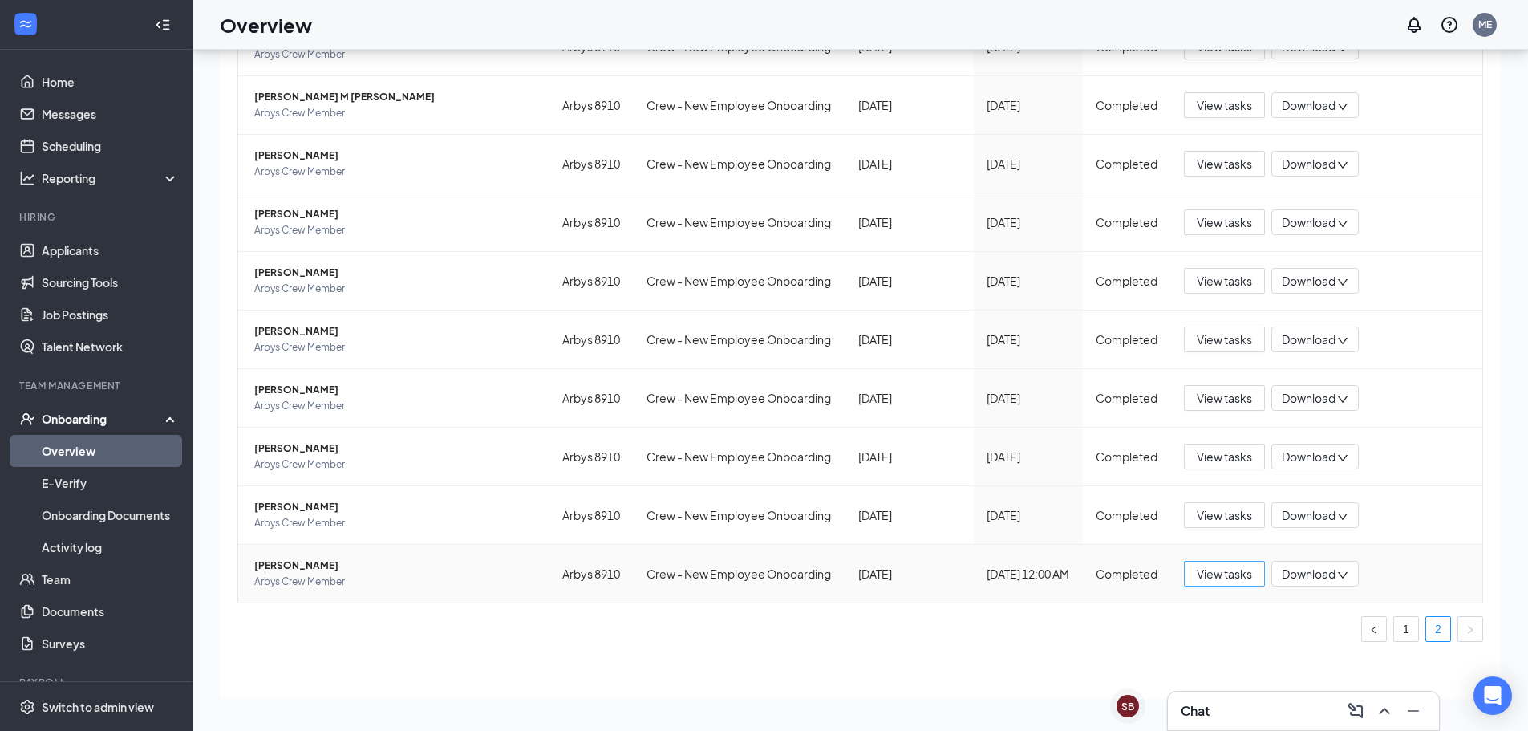
click at [681, 573] on span "View tasks" at bounding box center [1224, 574] width 55 height 18
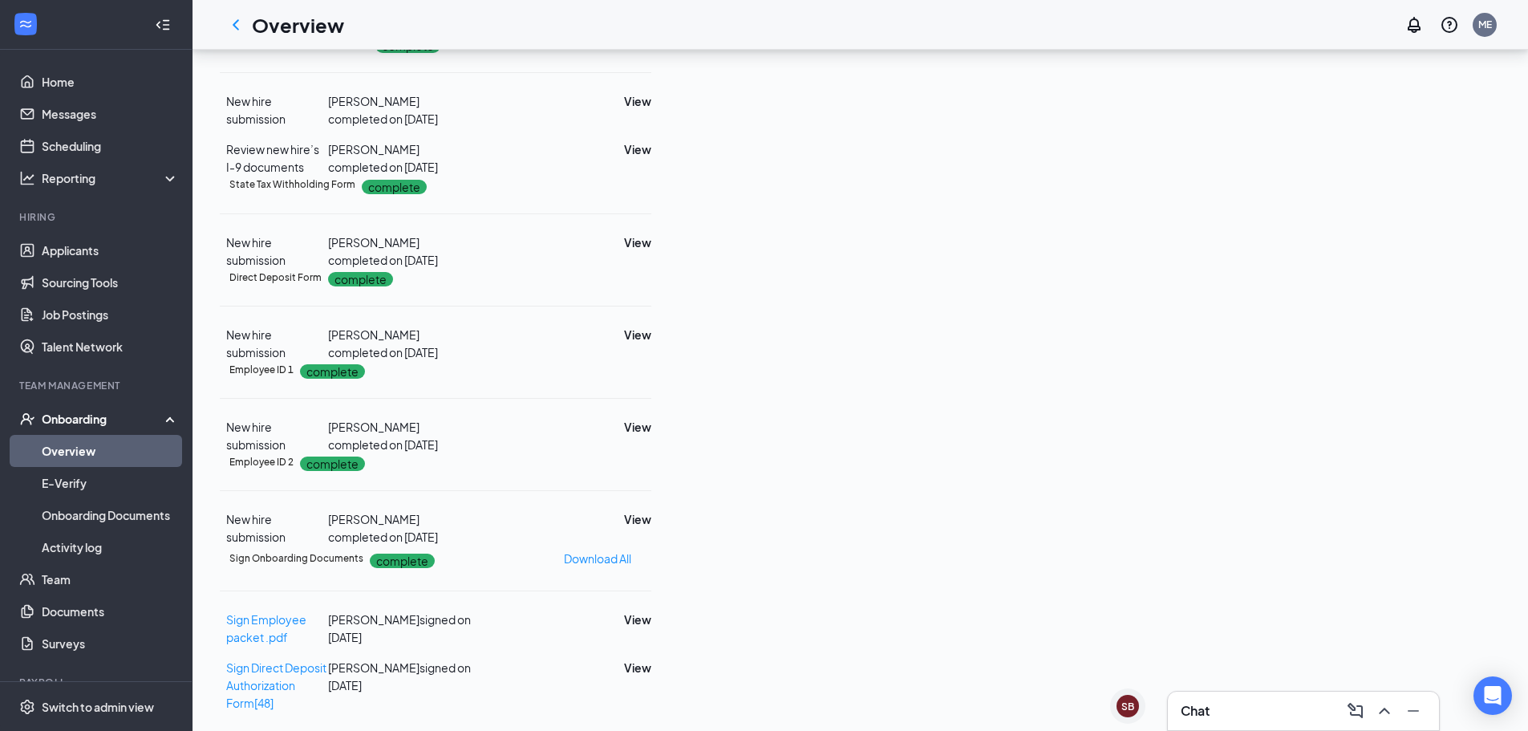
scroll to position [621, 0]
click at [306, 638] on span "Sign Employee packet .pdf" at bounding box center [266, 628] width 80 height 32
click at [651, 628] on button "View" at bounding box center [637, 619] width 27 height 18
